Goal: Information Seeking & Learning: Learn about a topic

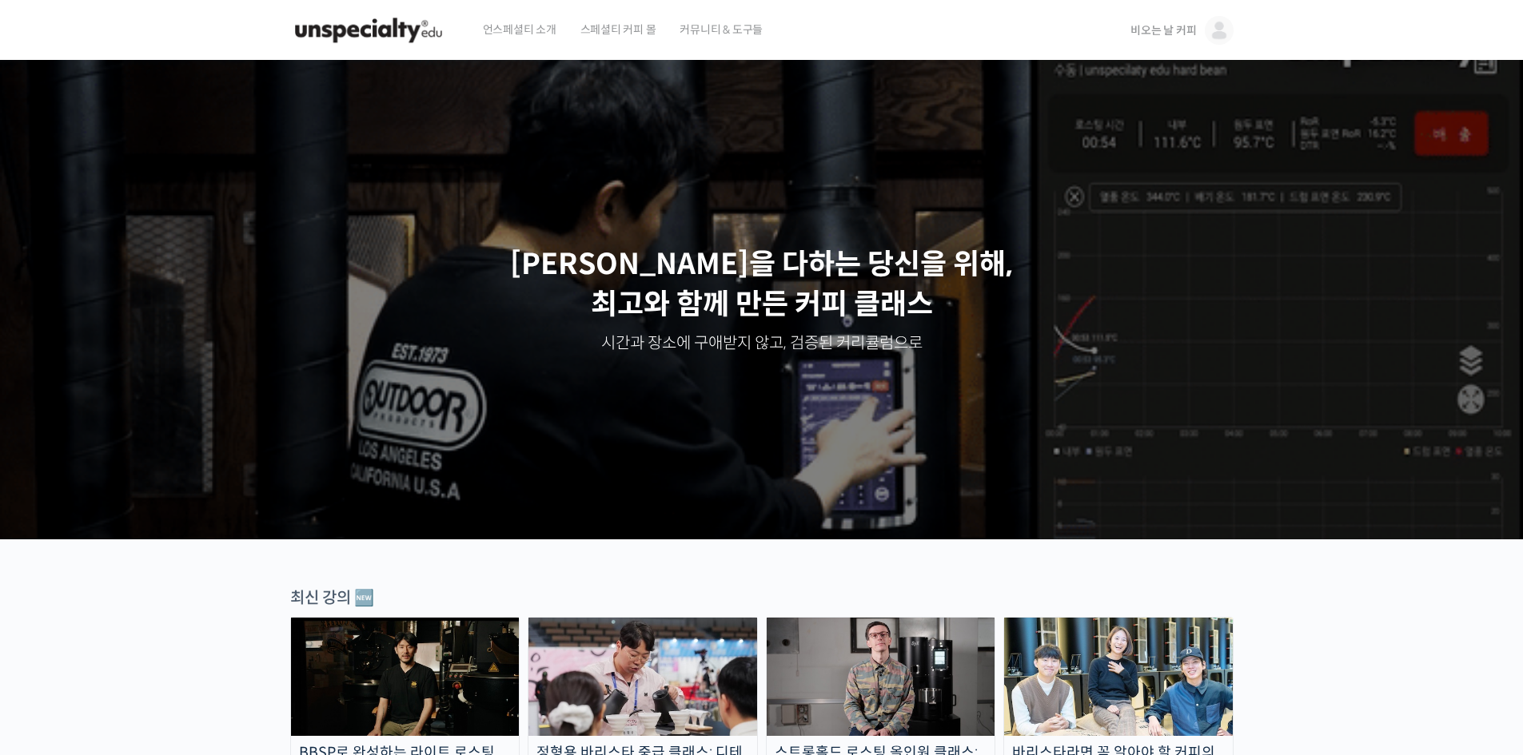
click at [1149, 30] on span "비오는 날 커피" at bounding box center [1163, 30] width 66 height 14
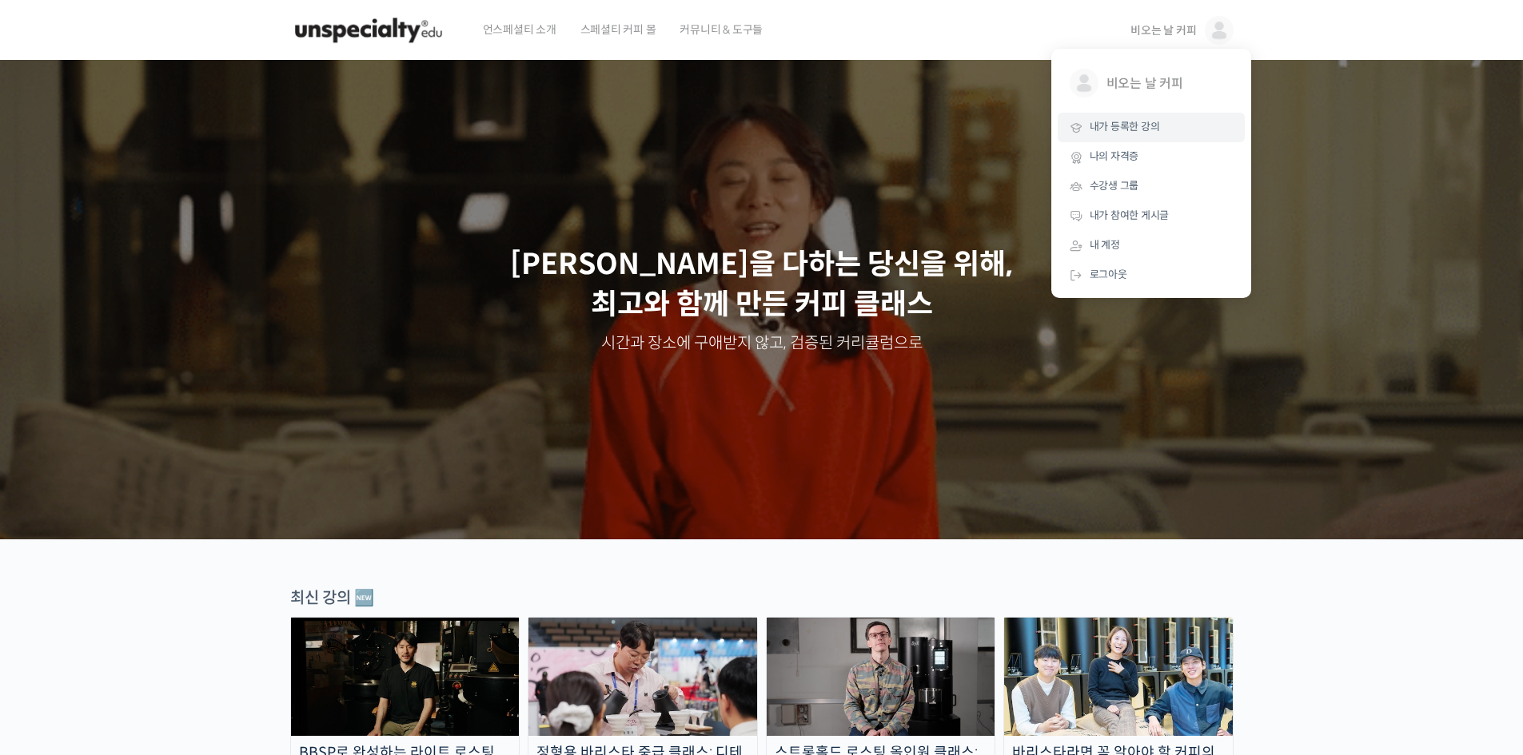
click at [1120, 133] on span "내가 등록한 강의" at bounding box center [1124, 127] width 70 height 14
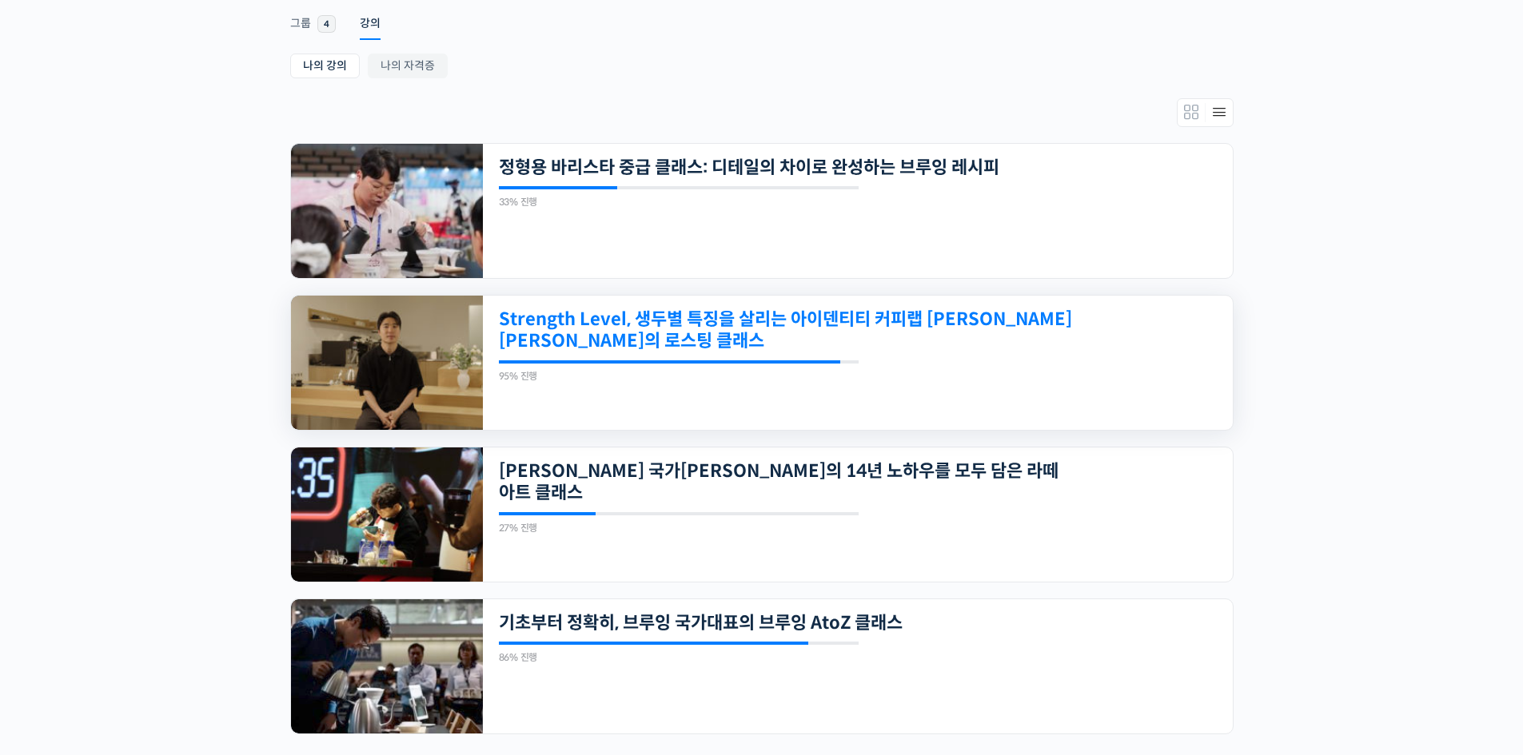
scroll to position [346, 0]
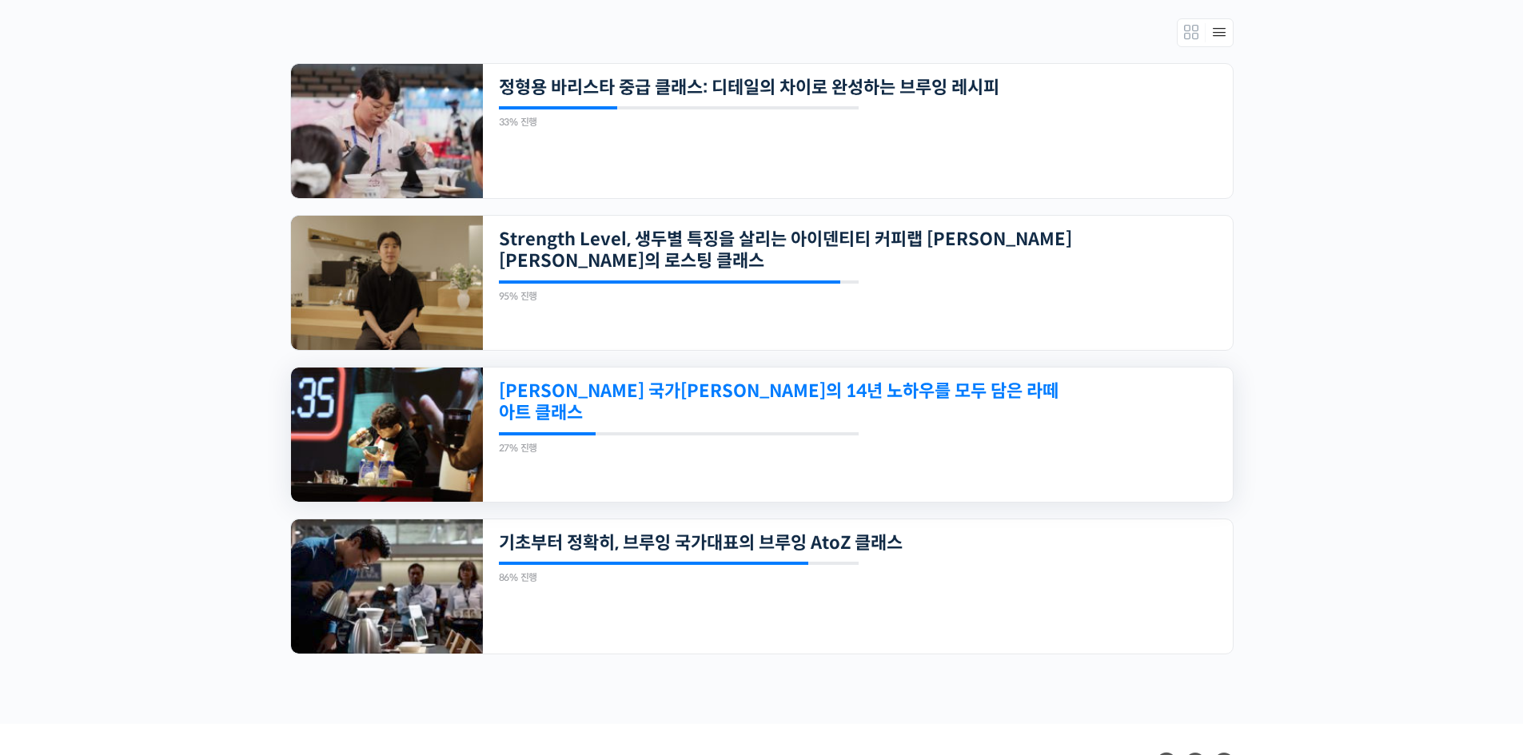
click at [789, 394] on link "[PERSON_NAME] 국가[PERSON_NAME]의 14년 노하우를 모두 담은 라떼아트 클래스" at bounding box center [786, 402] width 574 height 44
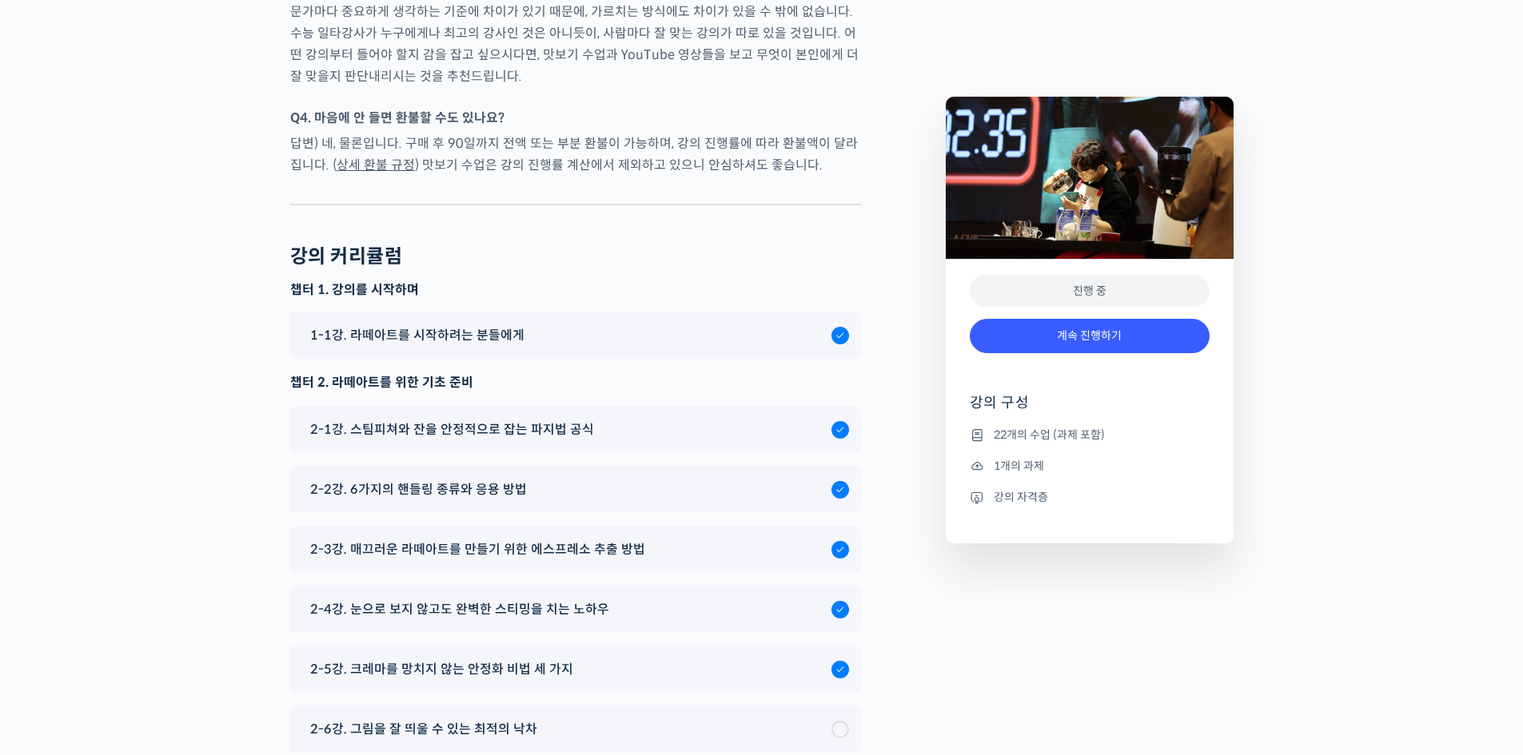
scroll to position [7994, 0]
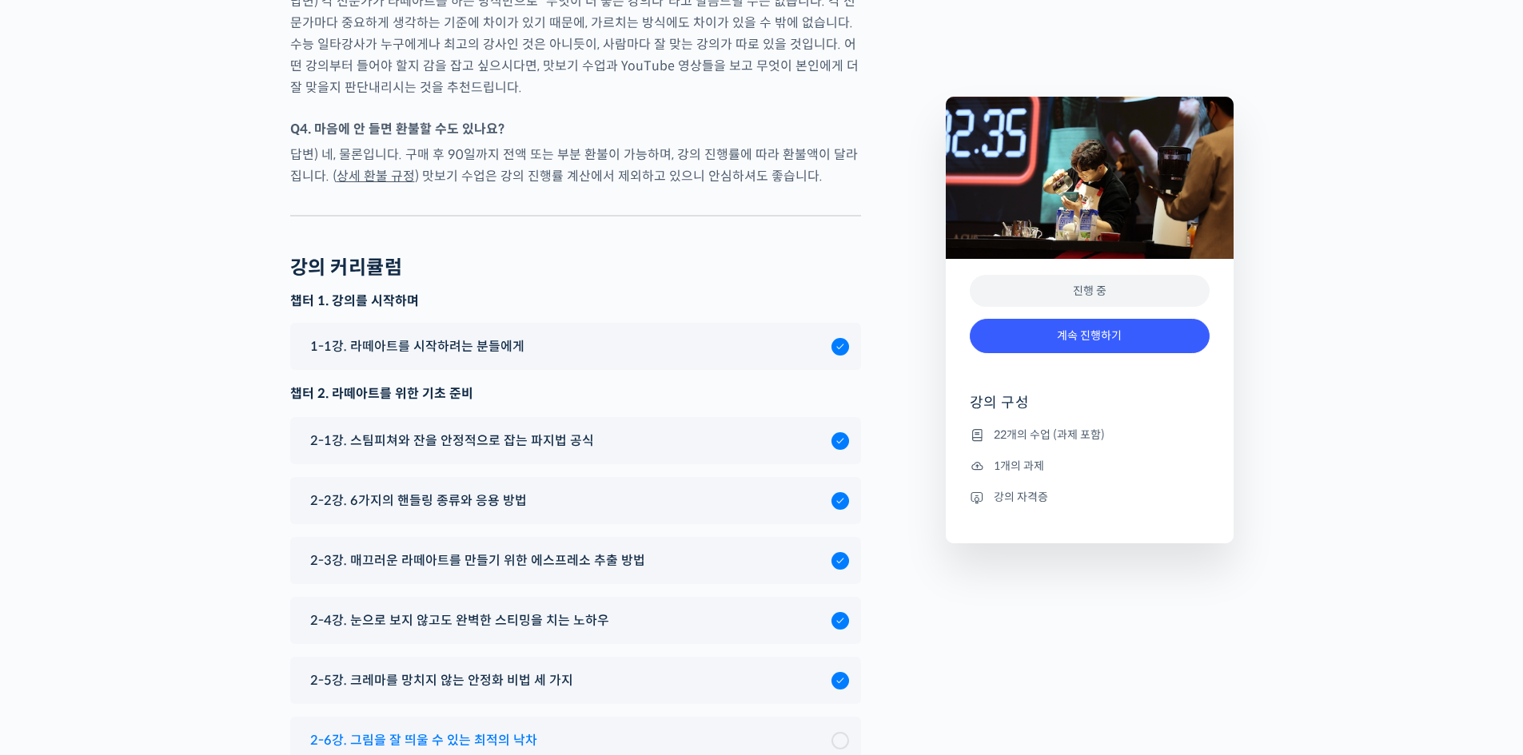
click at [493, 730] on span "2-6강. 그림을 잘 띄울 수 있는 최적의 낙차" at bounding box center [423, 741] width 227 height 22
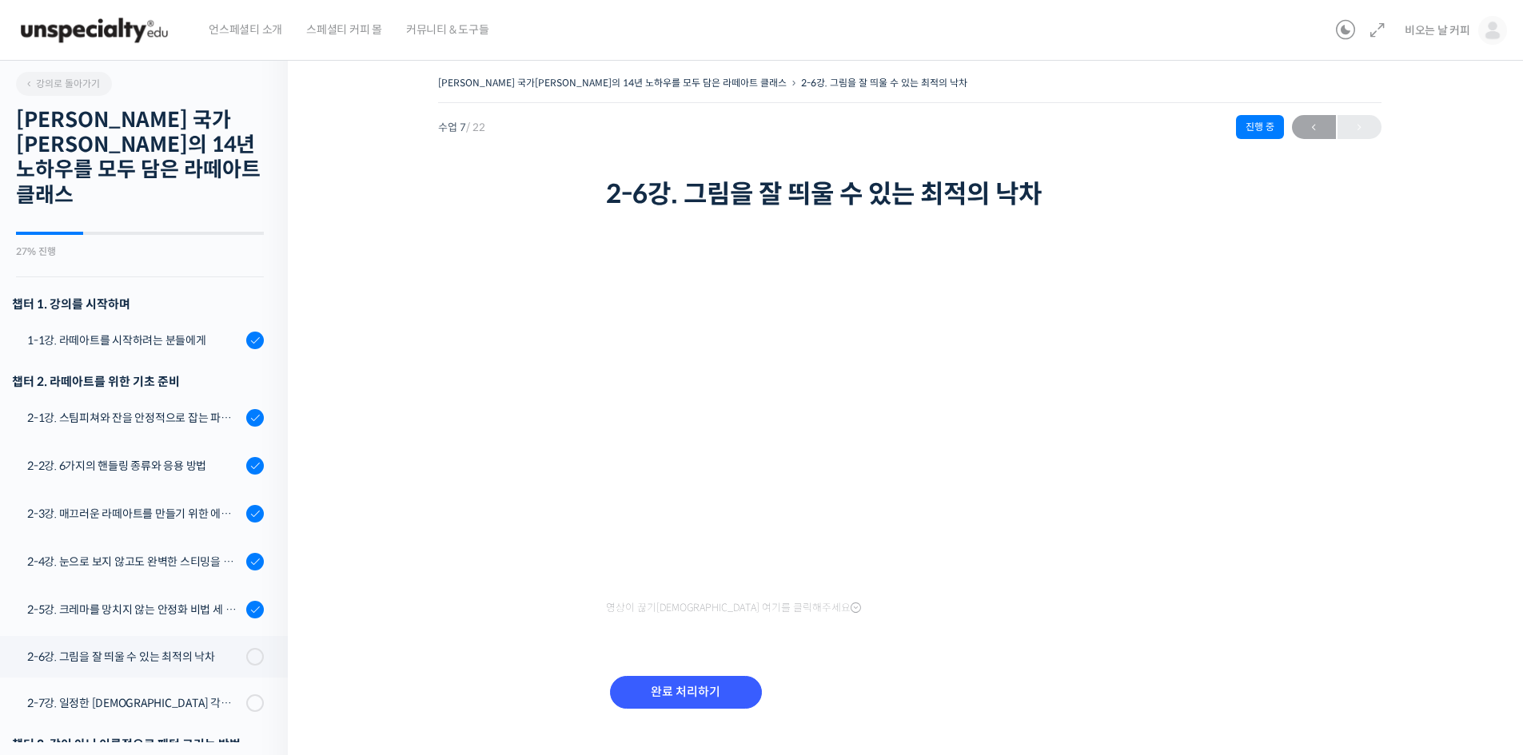
scroll to position [551, 0]
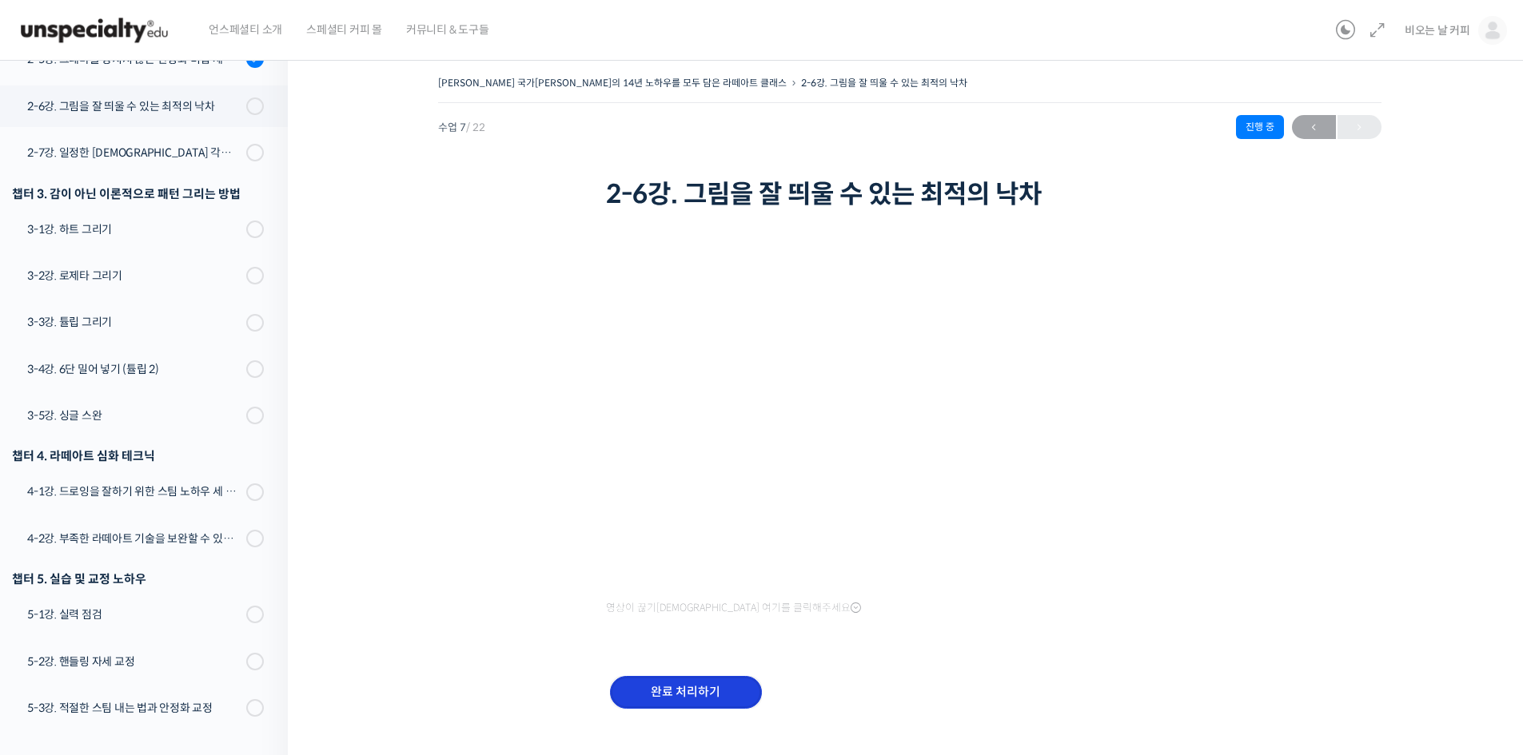
click at [722, 691] on input "완료 처리하기" at bounding box center [686, 692] width 152 height 33
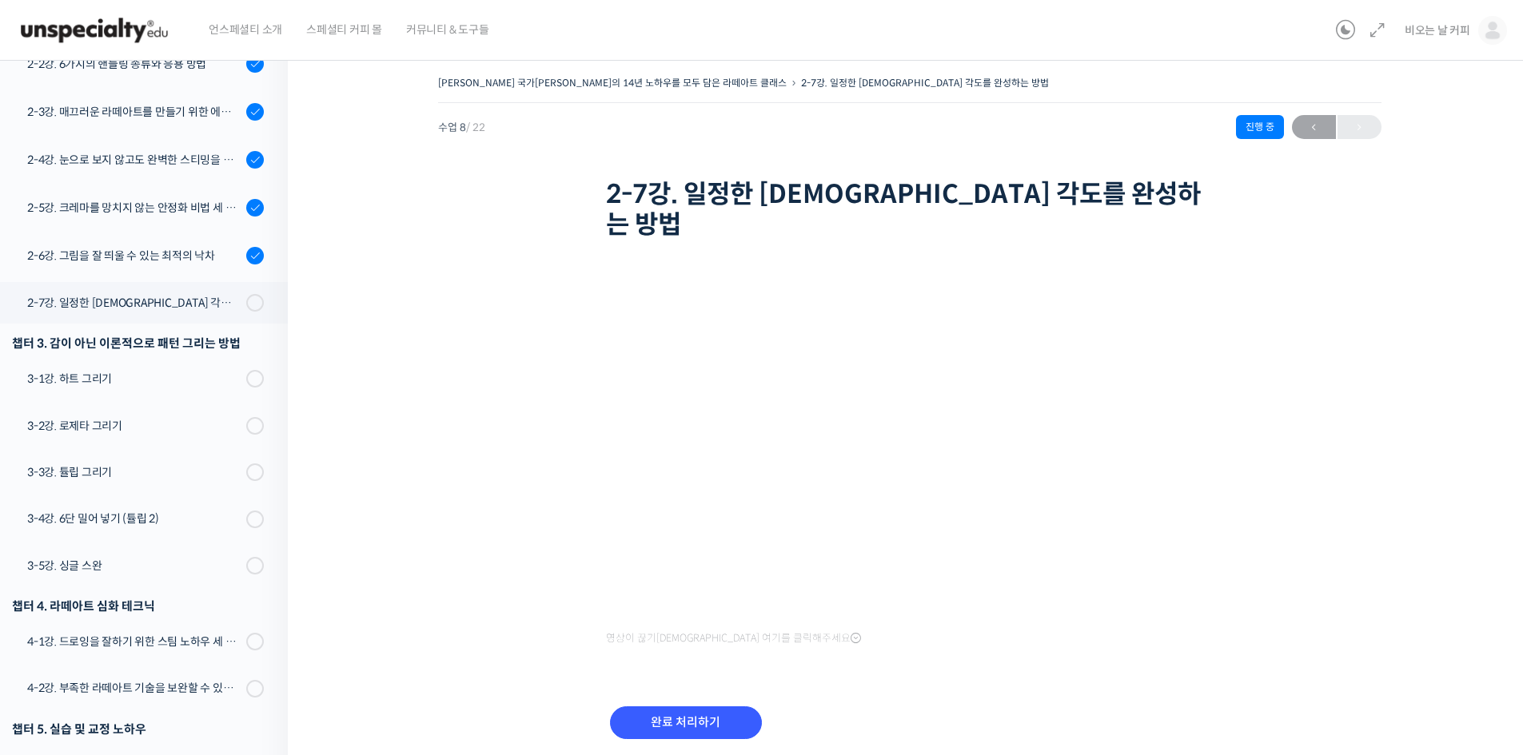
scroll to position [398, 0]
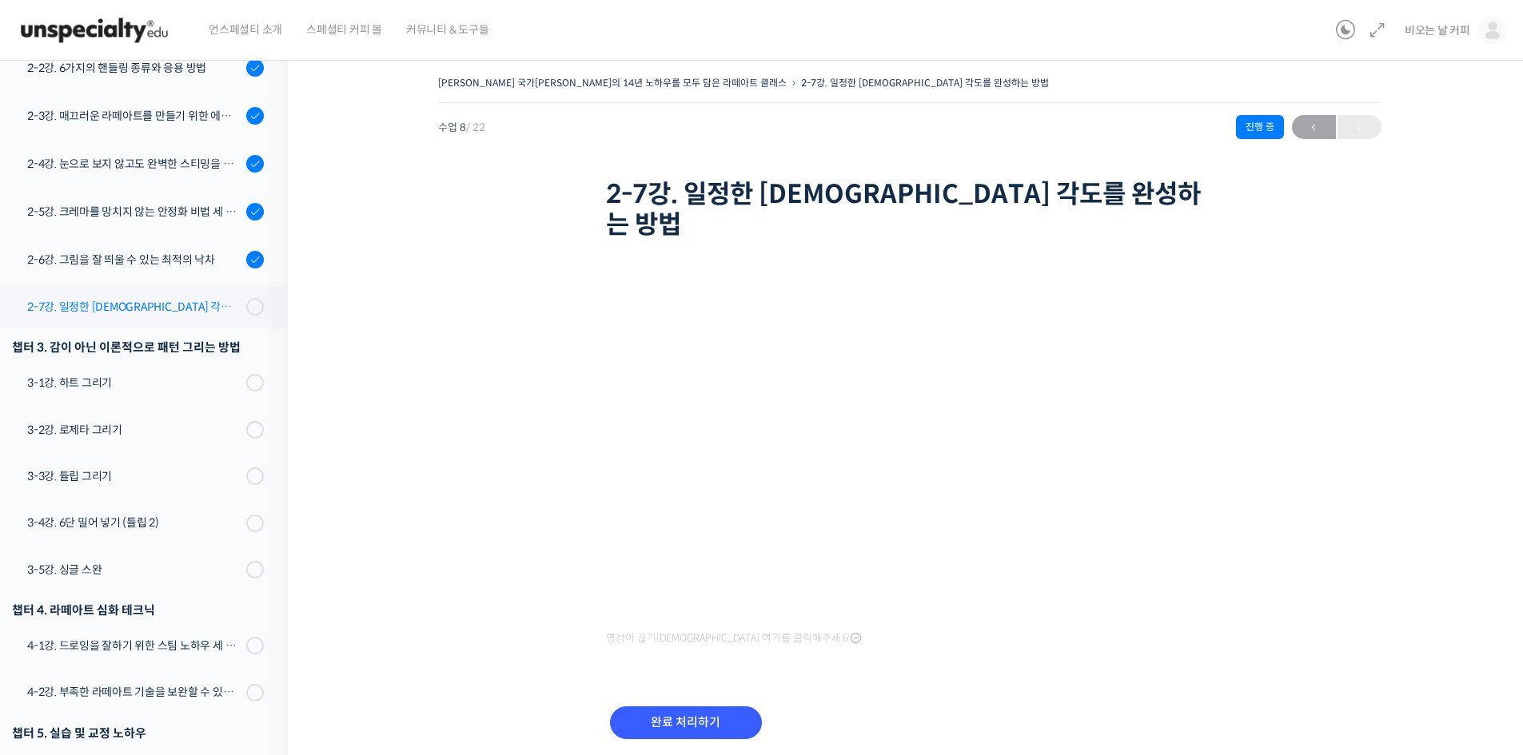
click at [168, 298] on div "2-7강. 일정한 [DEMOGRAPHIC_DATA] 각도를 완성하는 방법" at bounding box center [134, 307] width 214 height 18
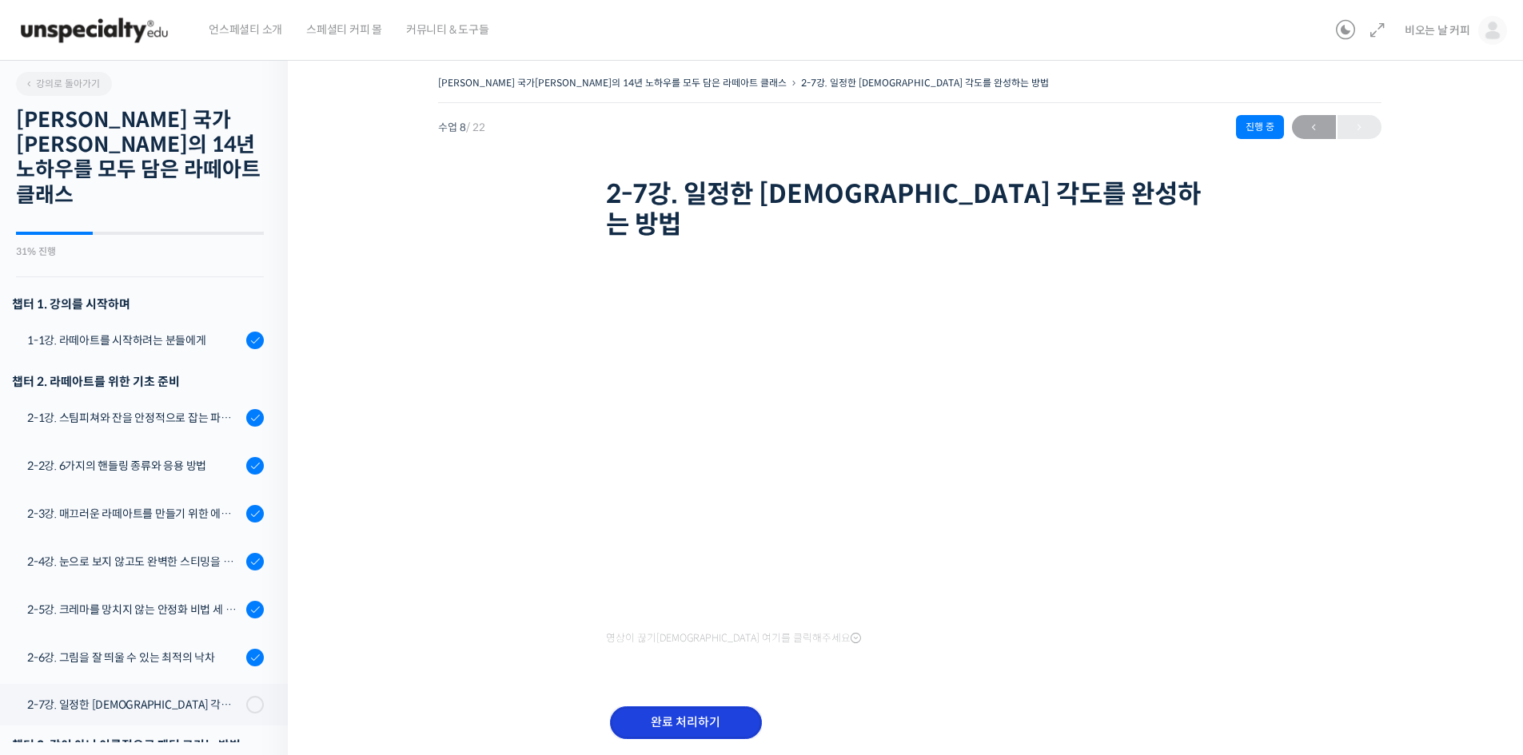
click at [735, 707] on input "완료 처리하기" at bounding box center [686, 723] width 152 height 33
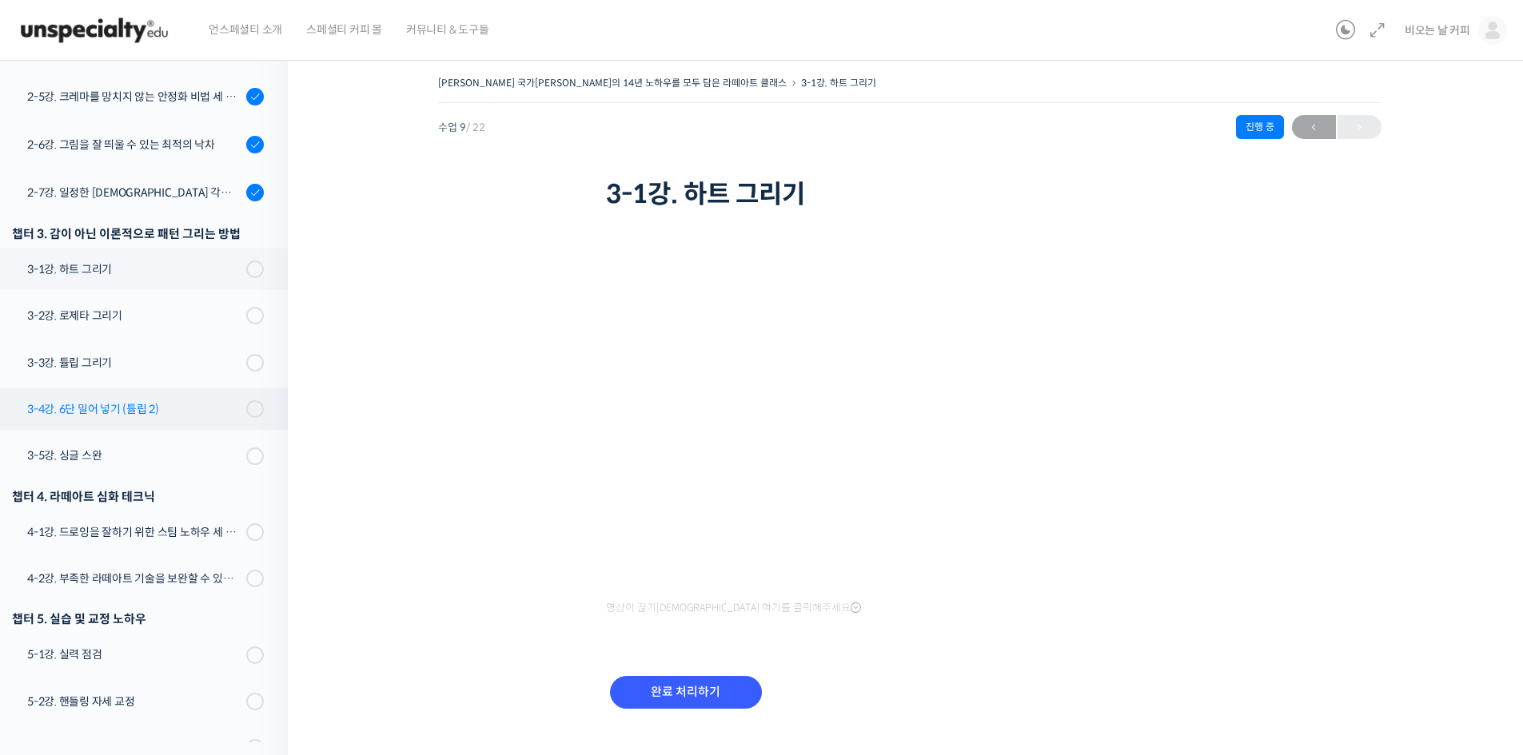
scroll to position [407, 0]
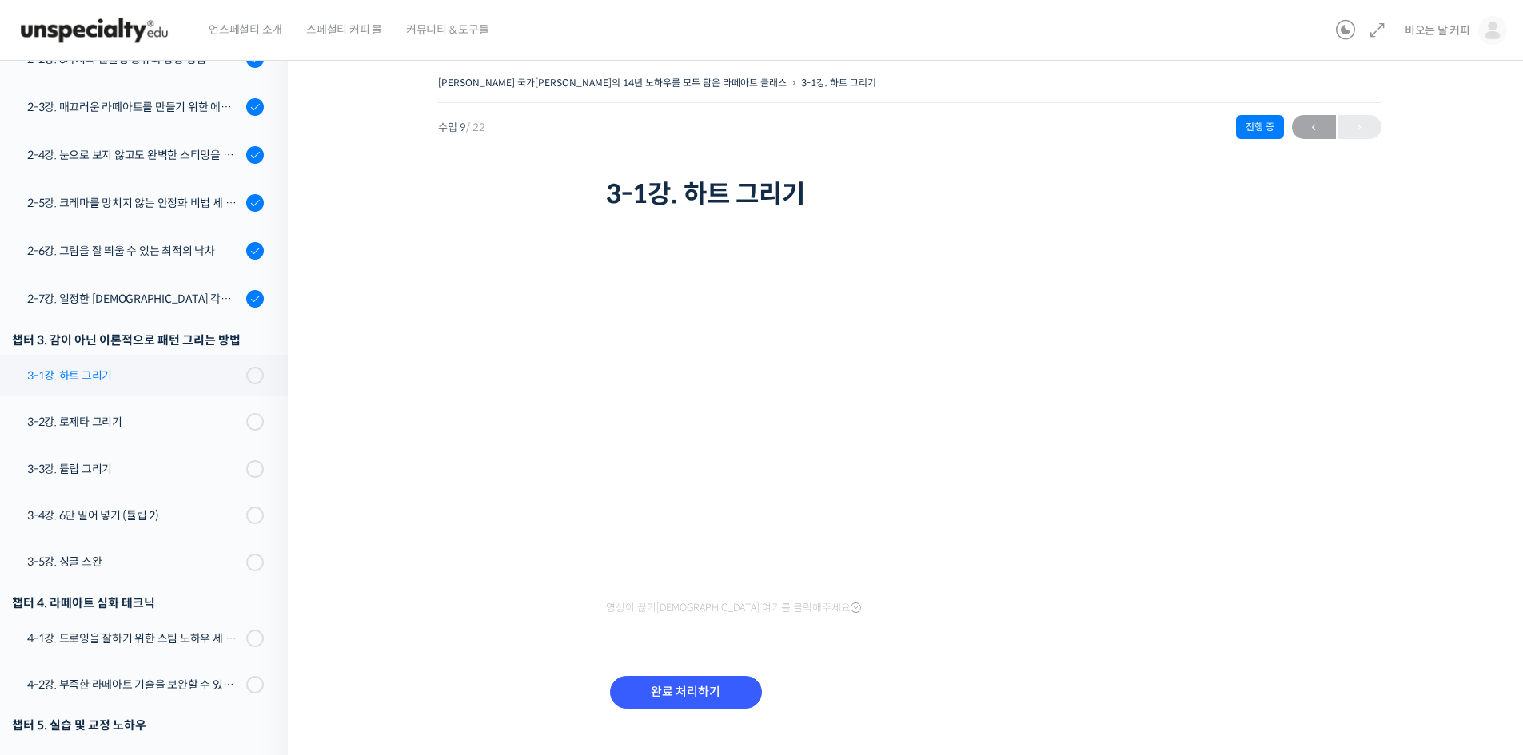
click at [210, 367] on div "3-1강. 하트 그리기" at bounding box center [134, 376] width 214 height 18
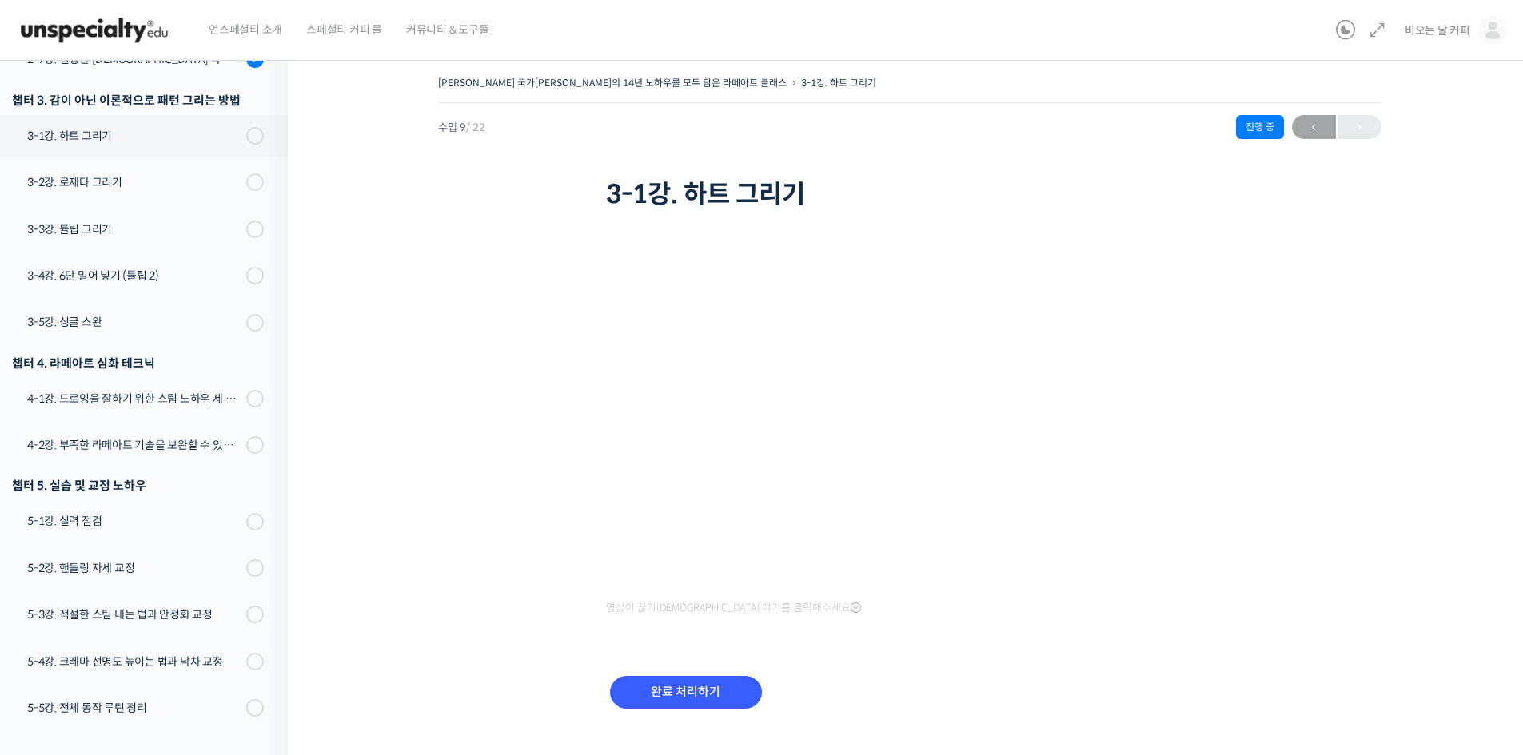
scroll to position [636, 0]
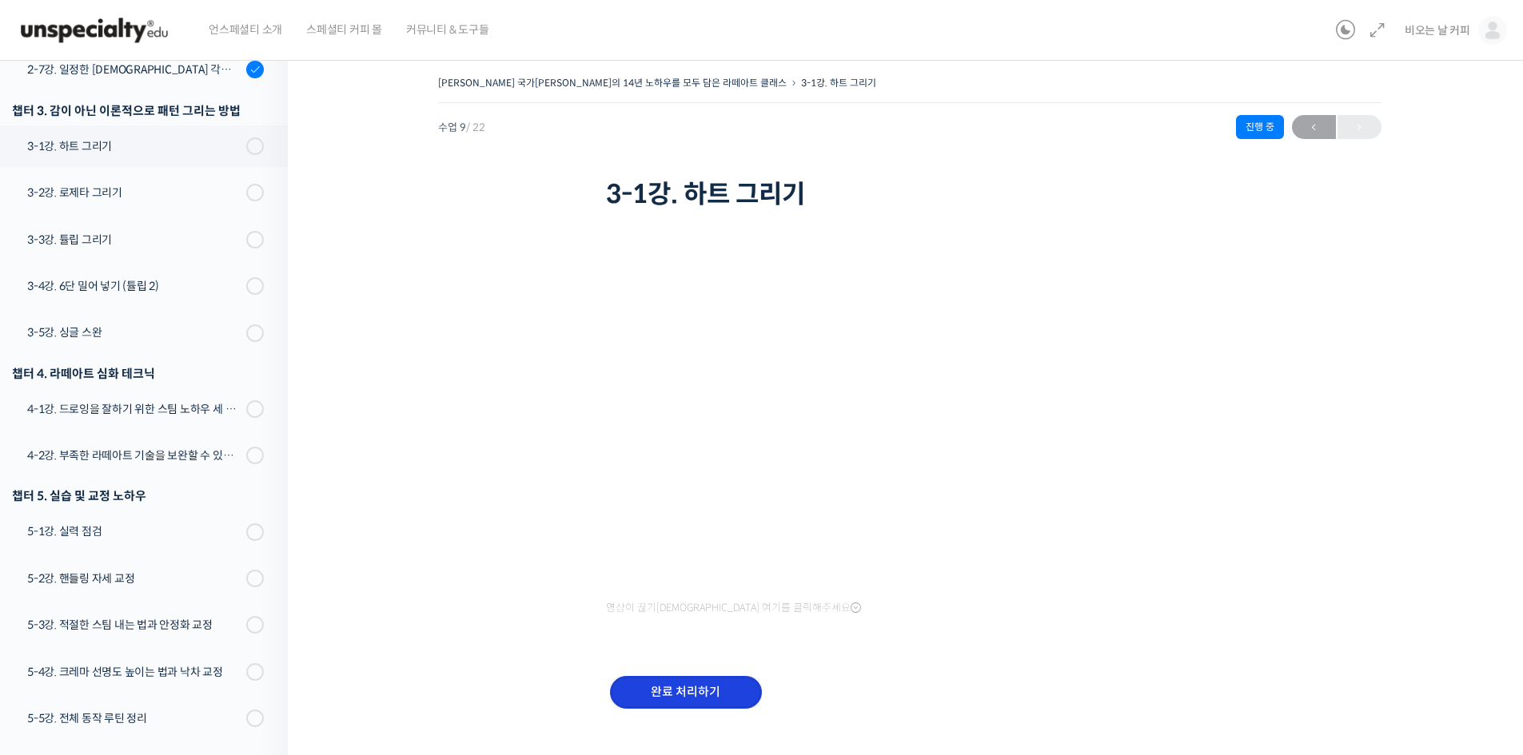
click at [731, 696] on input "완료 처리하기" at bounding box center [686, 692] width 152 height 33
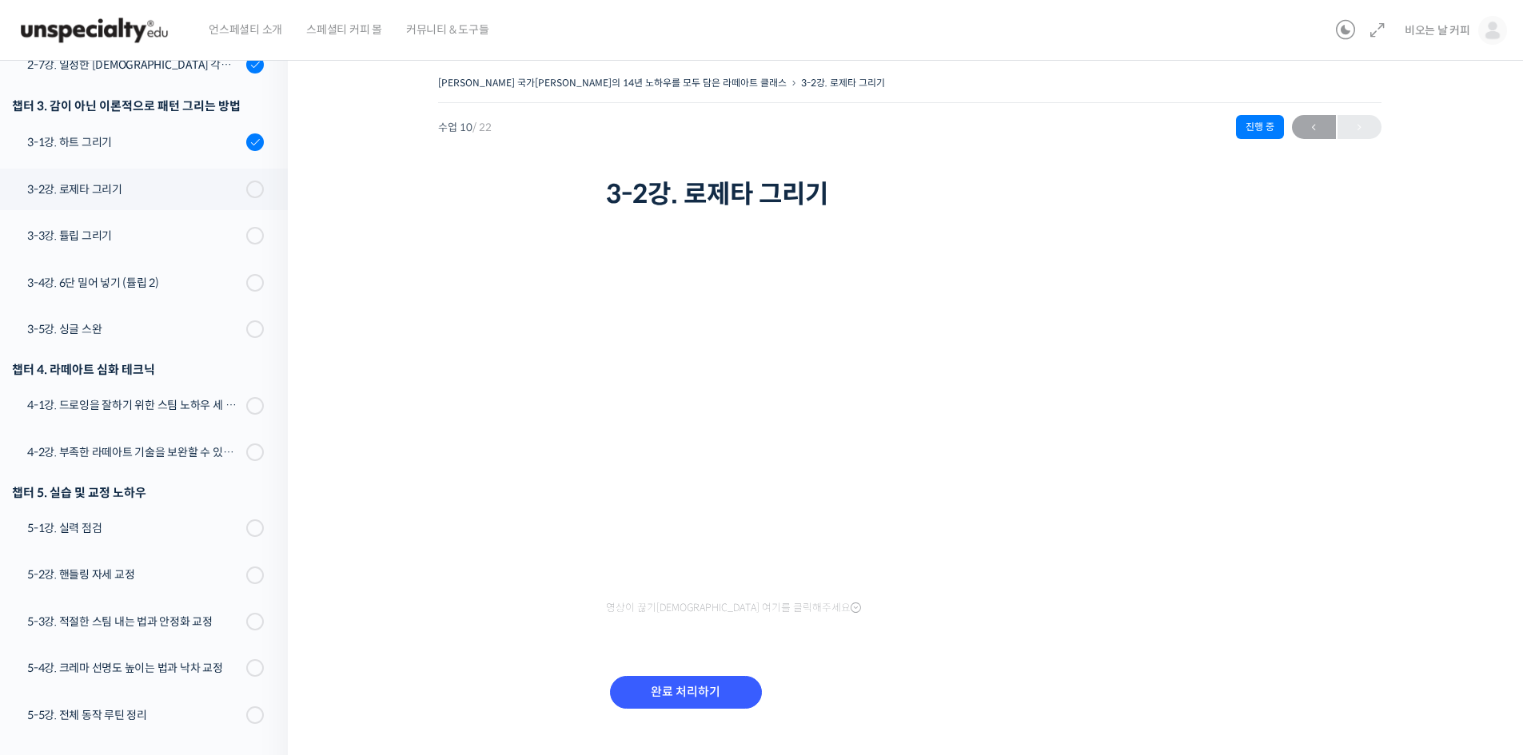
scroll to position [724, 0]
